Goal: Information Seeking & Learning: Understand process/instructions

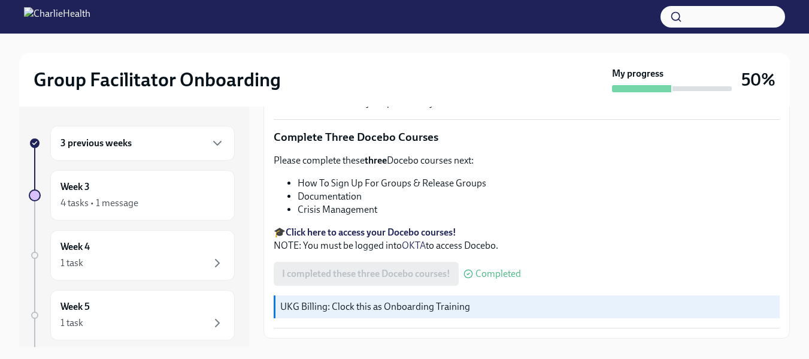
scroll to position [543, 0]
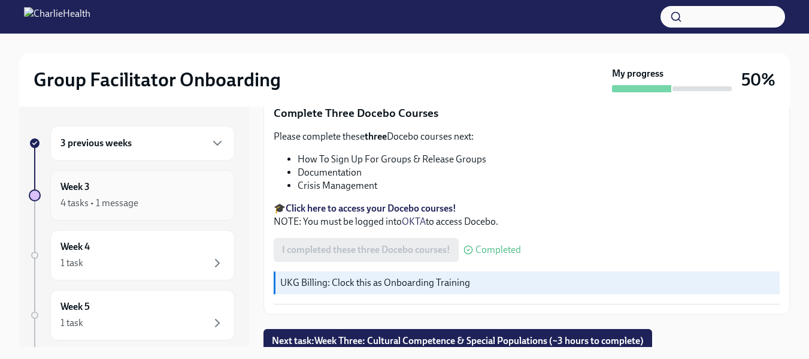
click at [187, 210] on div "Week 3 4 tasks • 1 message" at bounding box center [142, 195] width 184 height 50
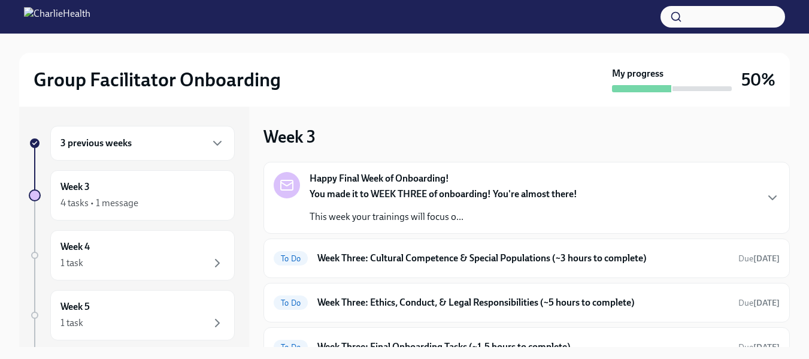
scroll to position [78, 0]
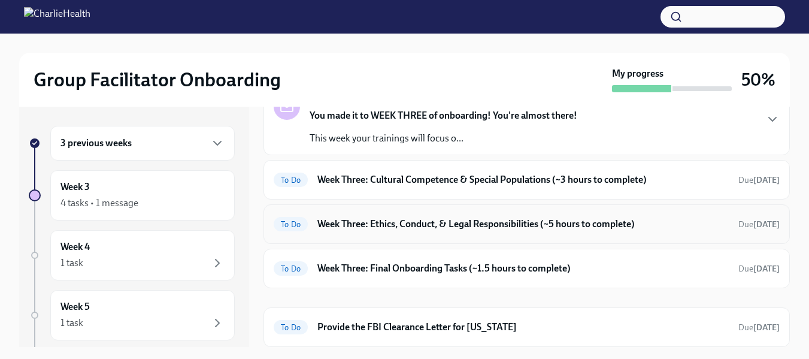
click at [409, 225] on h6 "Week Three: Ethics, Conduct, & Legal Responsibilities (~5 hours to complete)" at bounding box center [522, 223] width 411 height 13
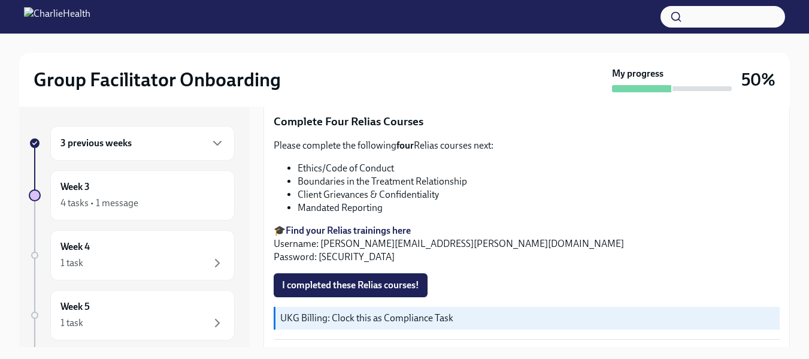
scroll to position [568, 0]
click at [375, 291] on span "I completed these Relias courses!" at bounding box center [350, 286] width 137 height 12
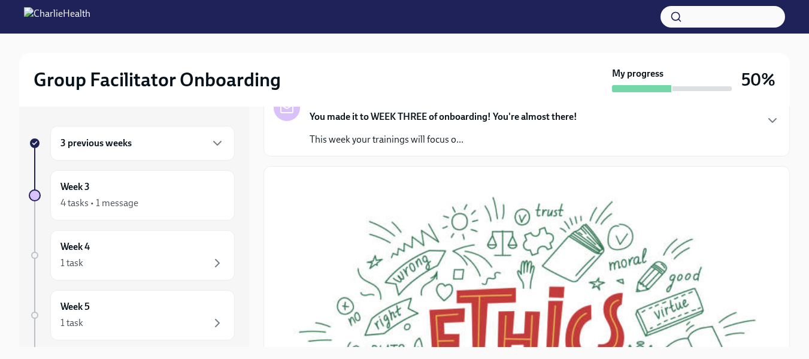
scroll to position [0, 0]
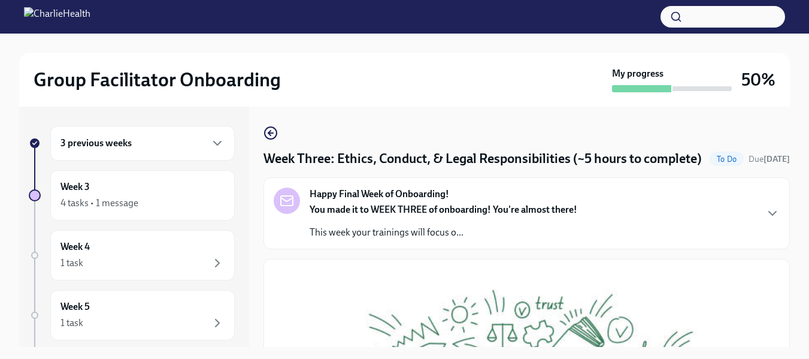
click at [372, 215] on strong "You made it to WEEK THREE of onboarding! You're almost there!" at bounding box center [443, 208] width 268 height 11
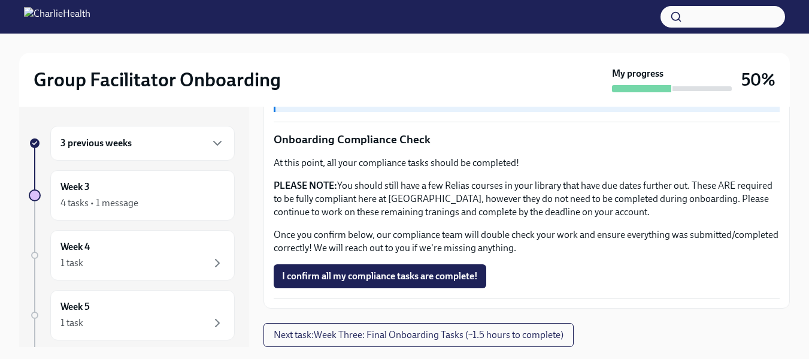
scroll to position [1262, 0]
click at [366, 277] on span "I confirm all my compliance tasks are complete!" at bounding box center [380, 276] width 196 height 12
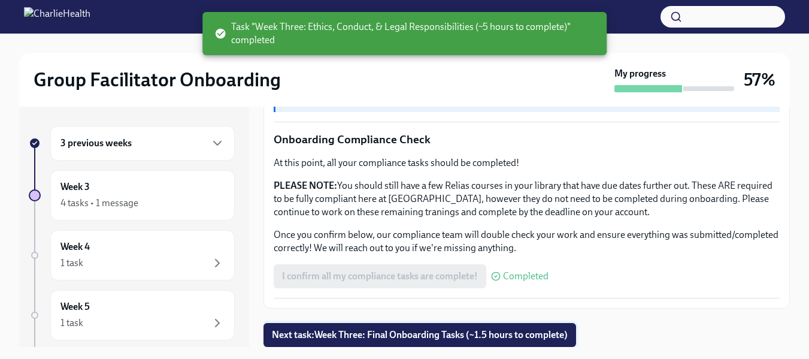
click at [392, 334] on span "Next task : Week Three: Final Onboarding Tasks (~1.5 hours to complete)" at bounding box center [420, 335] width 296 height 12
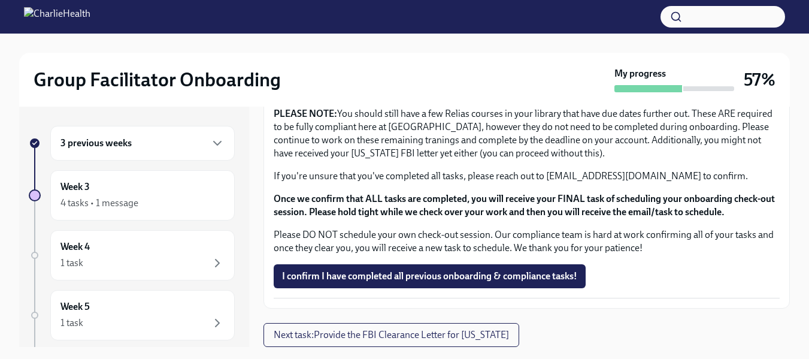
scroll to position [1314, 0]
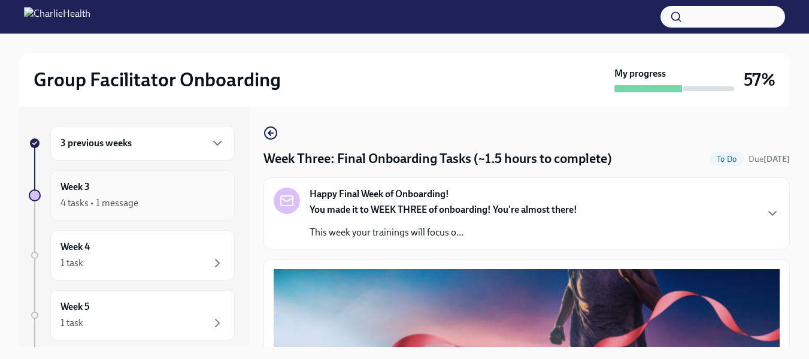
click at [121, 203] on div "4 tasks • 1 message" at bounding box center [99, 202] width 78 height 13
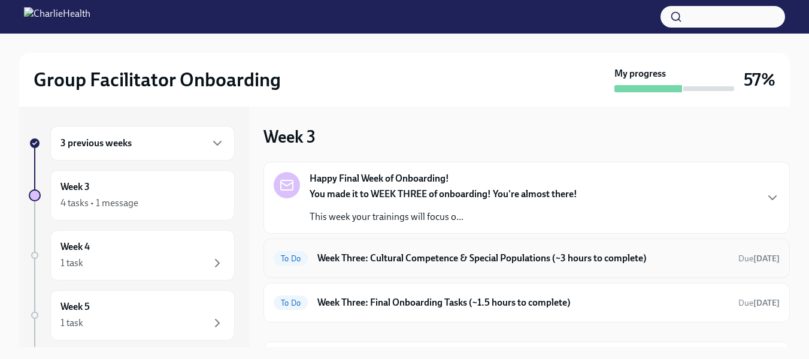
scroll to position [71, 0]
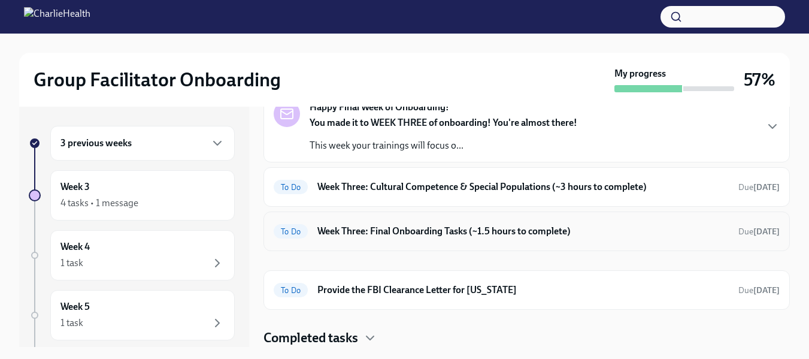
click at [320, 236] on h6 "Week Three: Final Onboarding Tasks (~1.5 hours to complete)" at bounding box center [522, 230] width 411 height 13
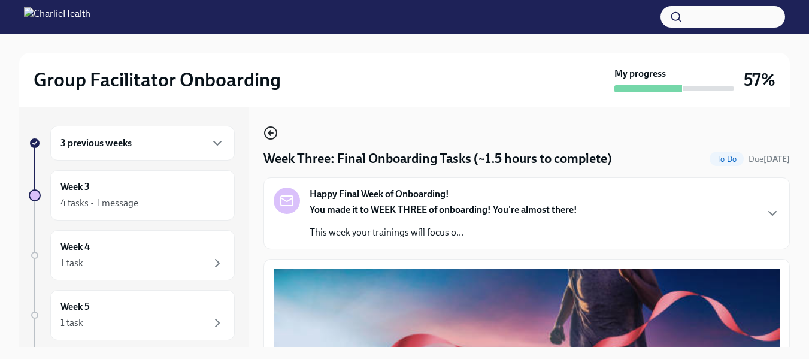
click at [271, 138] on icon "button" at bounding box center [270, 133] width 14 height 14
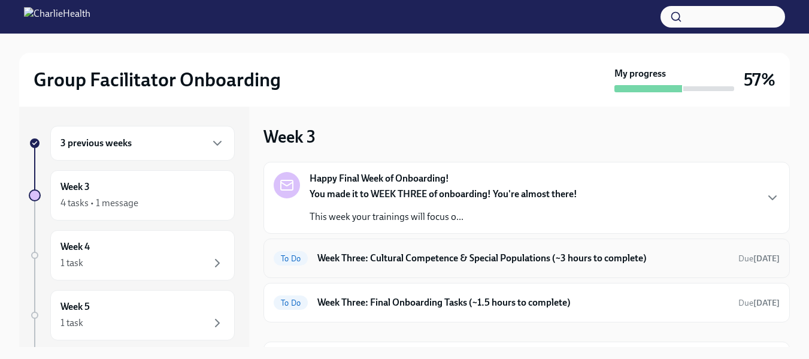
click at [364, 266] on div "To Do Week Three: Cultural Competence & Special Populations (~3 hours to comple…" at bounding box center [527, 257] width 506 height 19
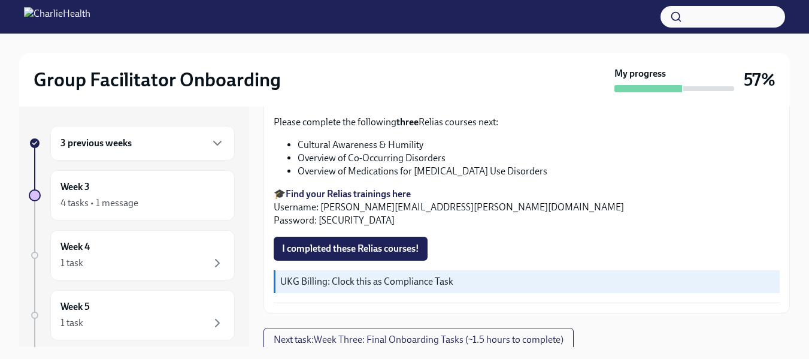
scroll to position [986, 0]
